Goal: Task Accomplishment & Management: Use online tool/utility

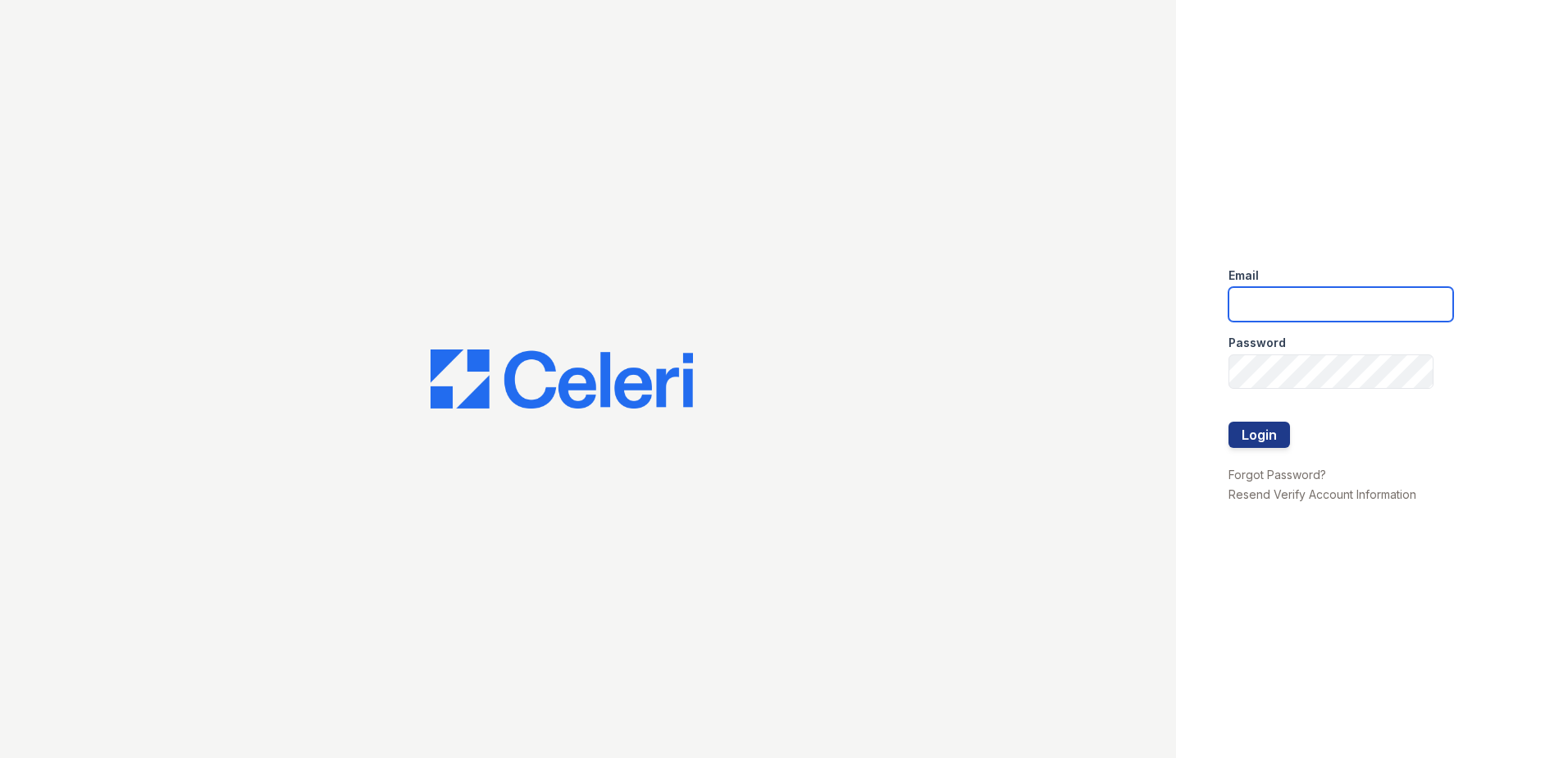
click at [1332, 290] on input "email" at bounding box center [1341, 304] width 225 height 35
type input "[EMAIL_ADDRESS][DOMAIN_NAME]"
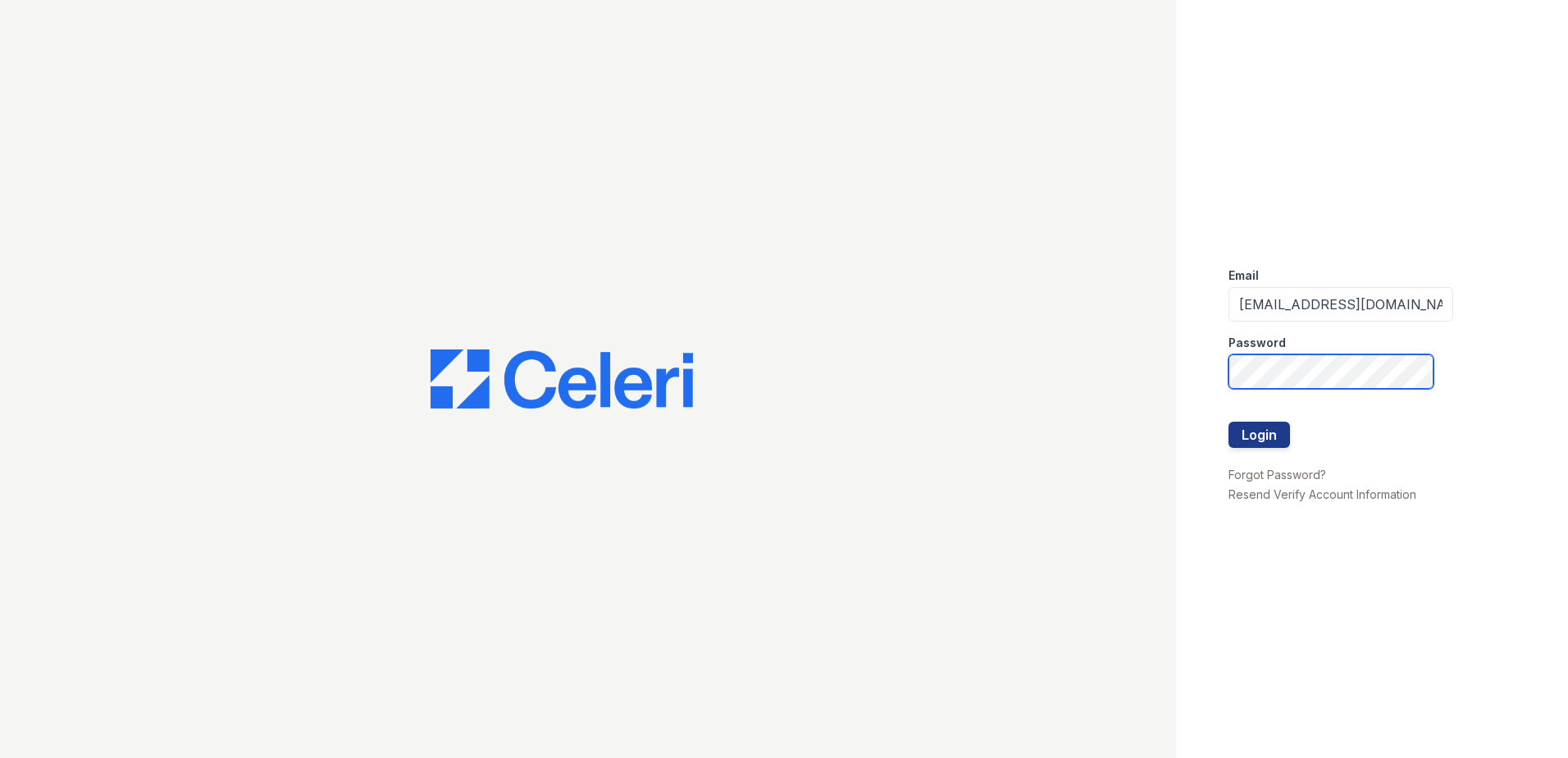
click at [1229, 422] on button "Login" at bounding box center [1260, 434] width 62 height 26
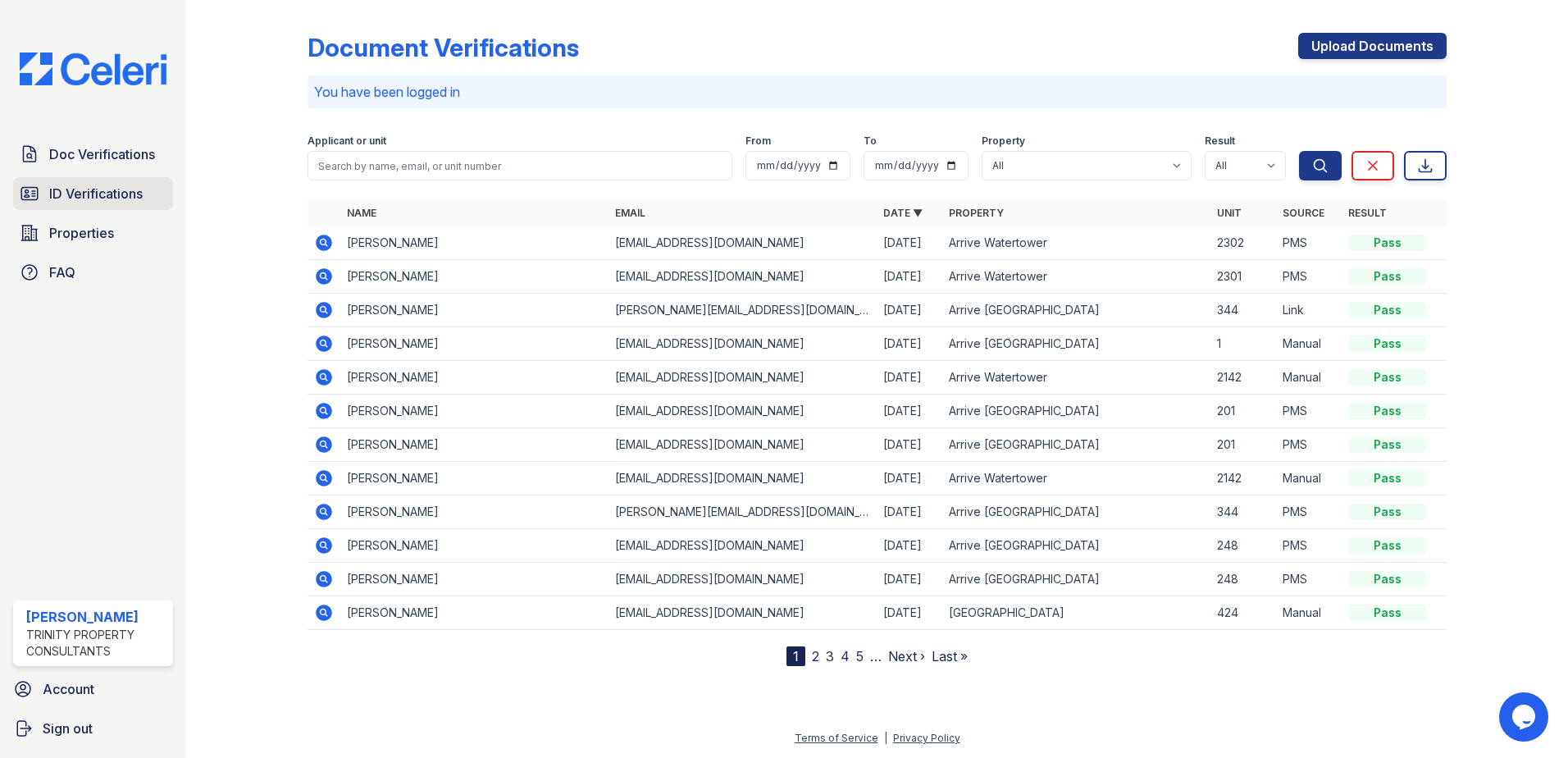
click at [88, 202] on span "ID Verifications" at bounding box center [95, 194] width 94 height 20
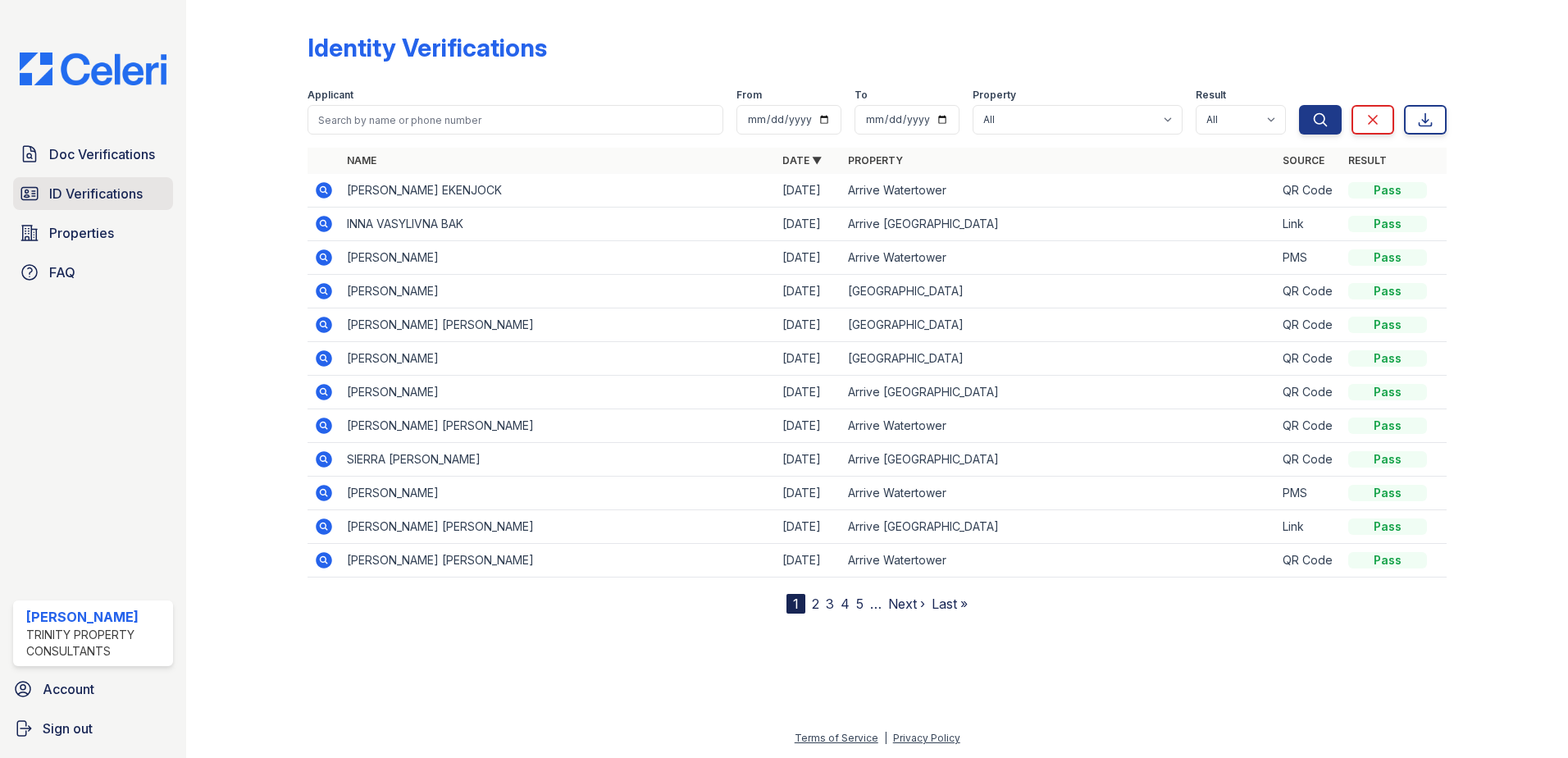
click at [68, 185] on span "ID Verifications" at bounding box center [95, 194] width 94 height 20
